Goal: Information Seeking & Learning: Learn about a topic

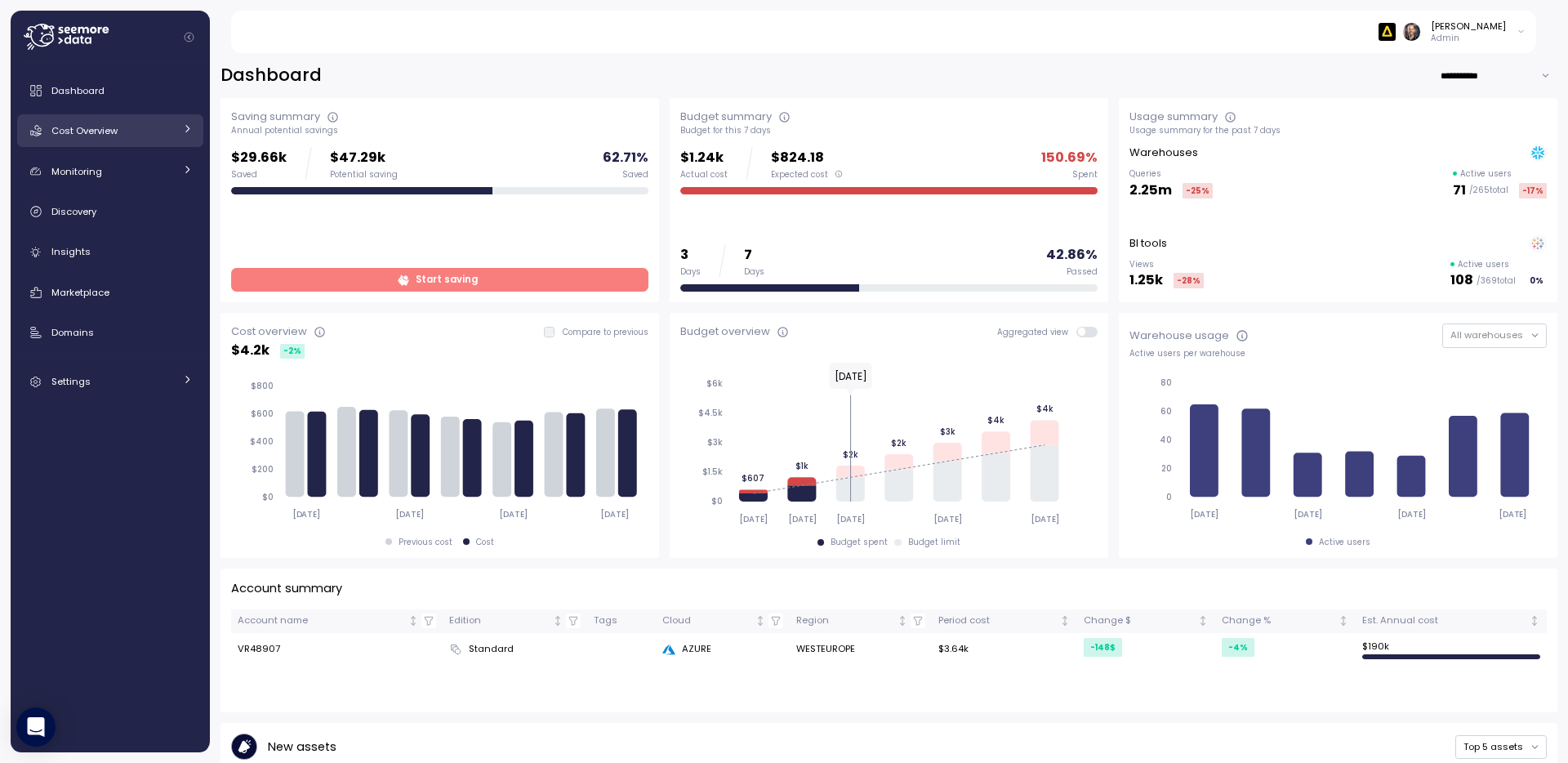
click at [78, 134] on span "Cost Overview" at bounding box center [84, 130] width 66 height 13
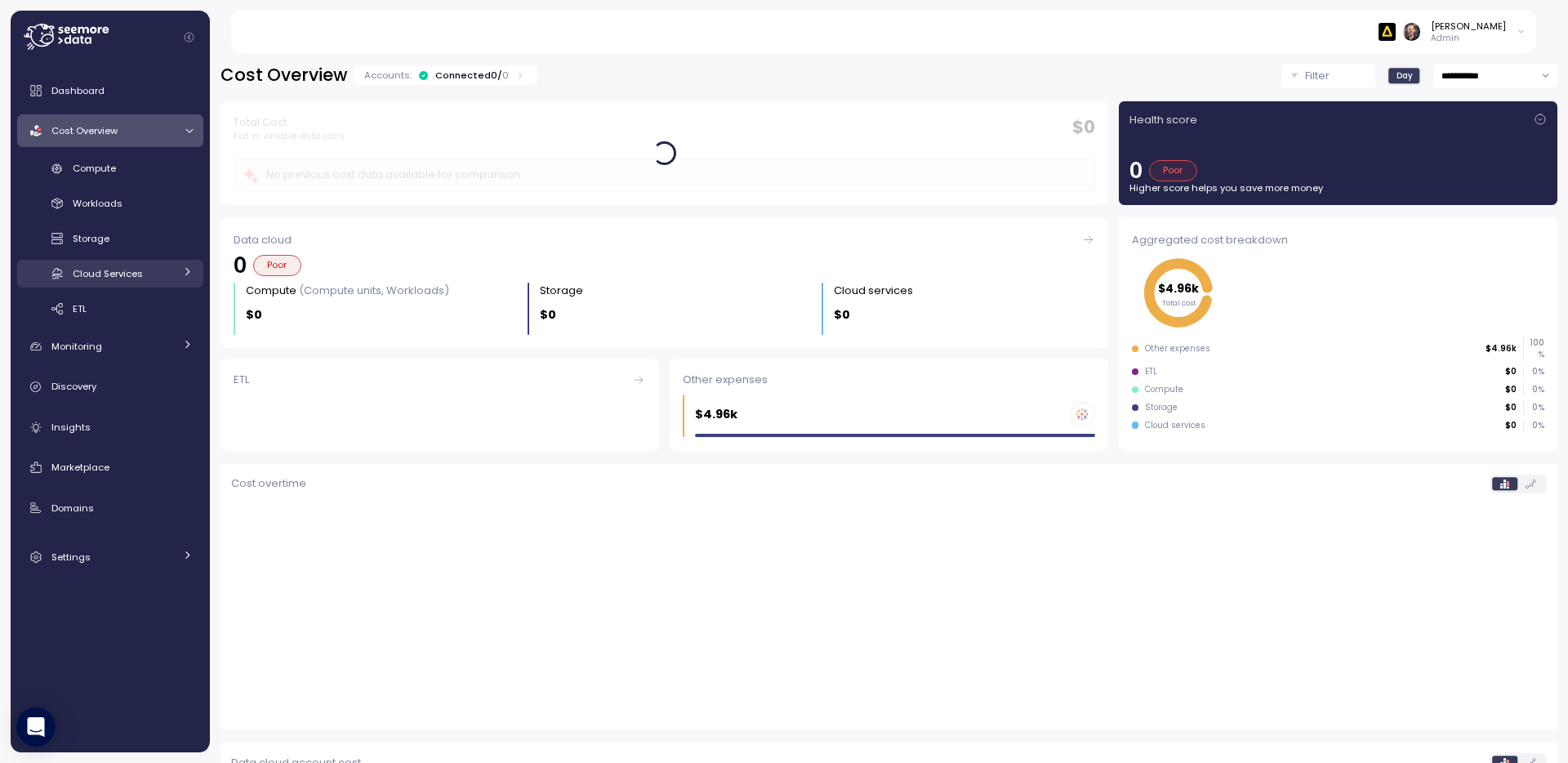
click at [157, 271] on div "Cloud Services" at bounding box center [122, 273] width 101 height 16
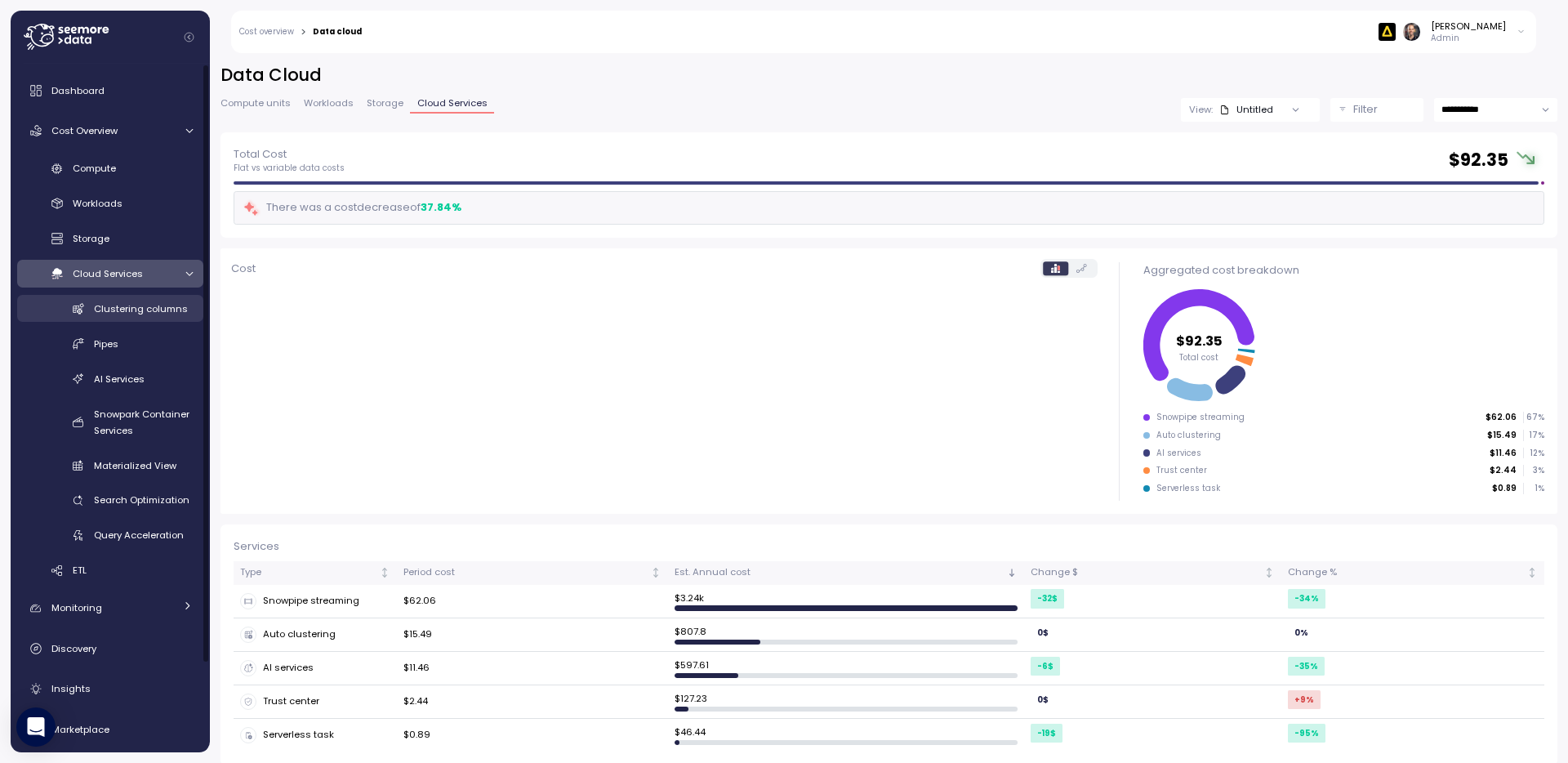
click at [125, 314] on span "Clustering columns" at bounding box center [141, 309] width 94 height 13
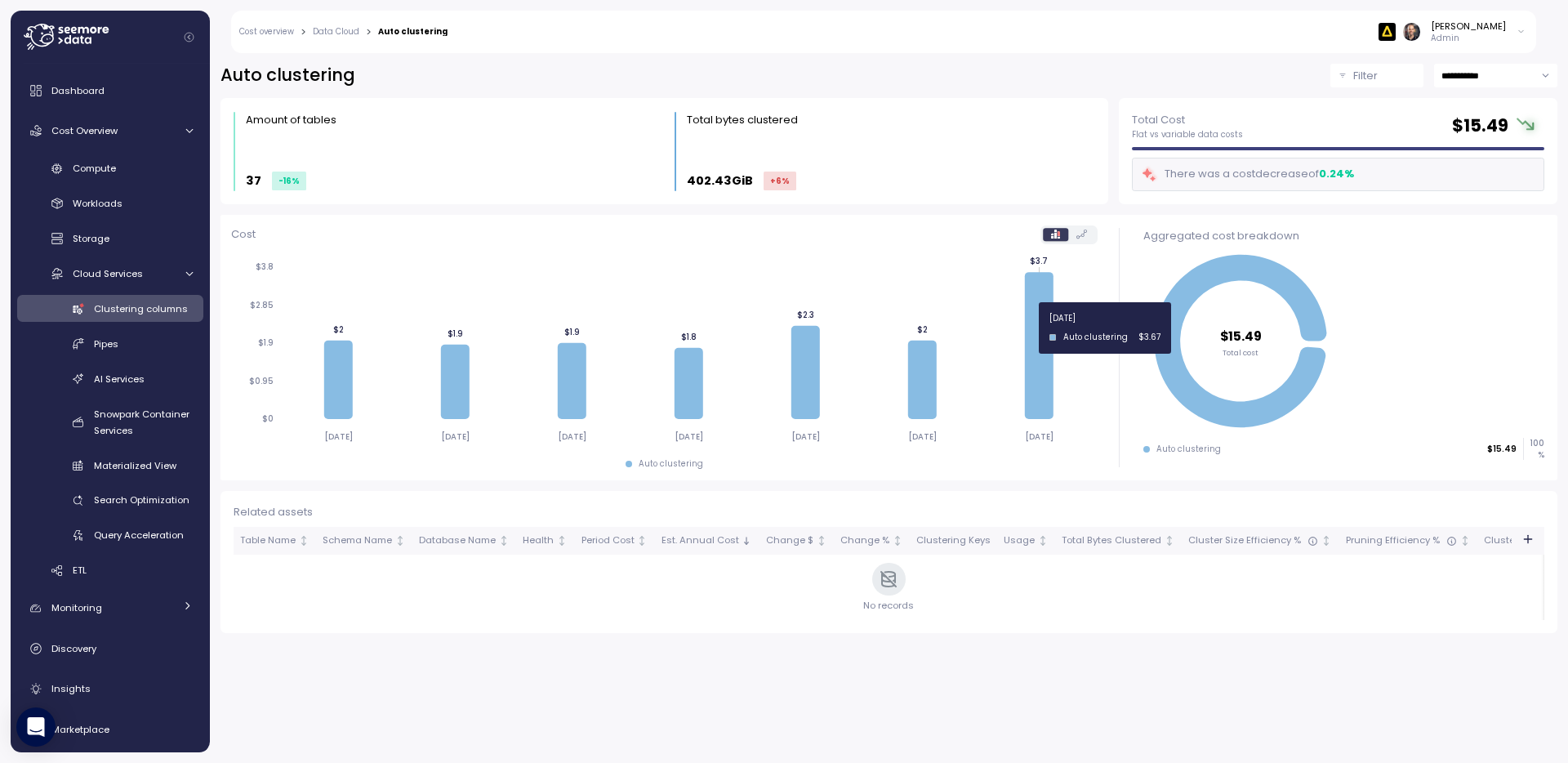
click at [1036, 328] on icon at bounding box center [1039, 345] width 28 height 147
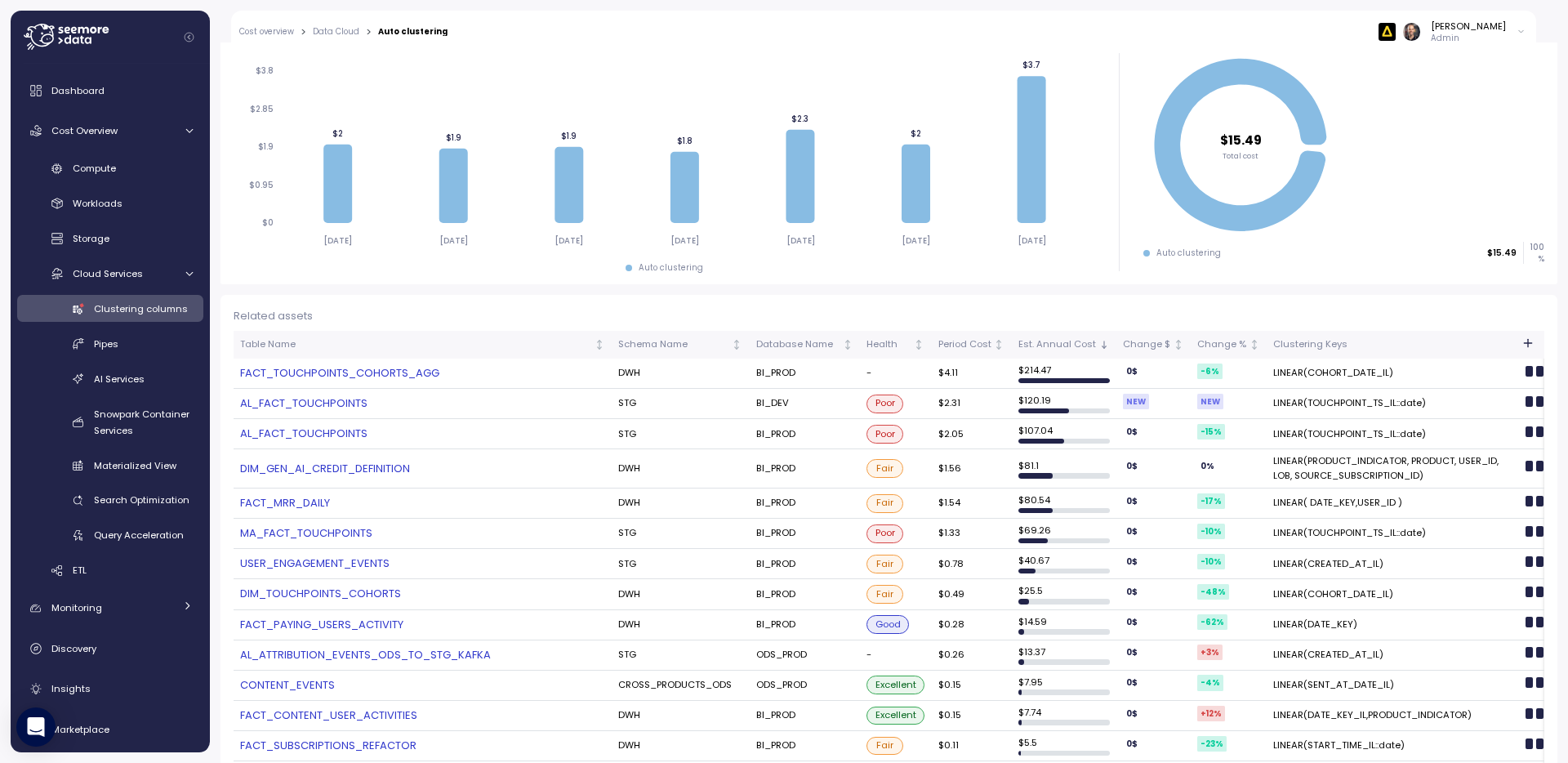
scroll to position [194, 0]
click at [320, 374] on link "FACT_TOUCHPOINTS_COHORTS_AGG" at bounding box center [423, 374] width 365 height 16
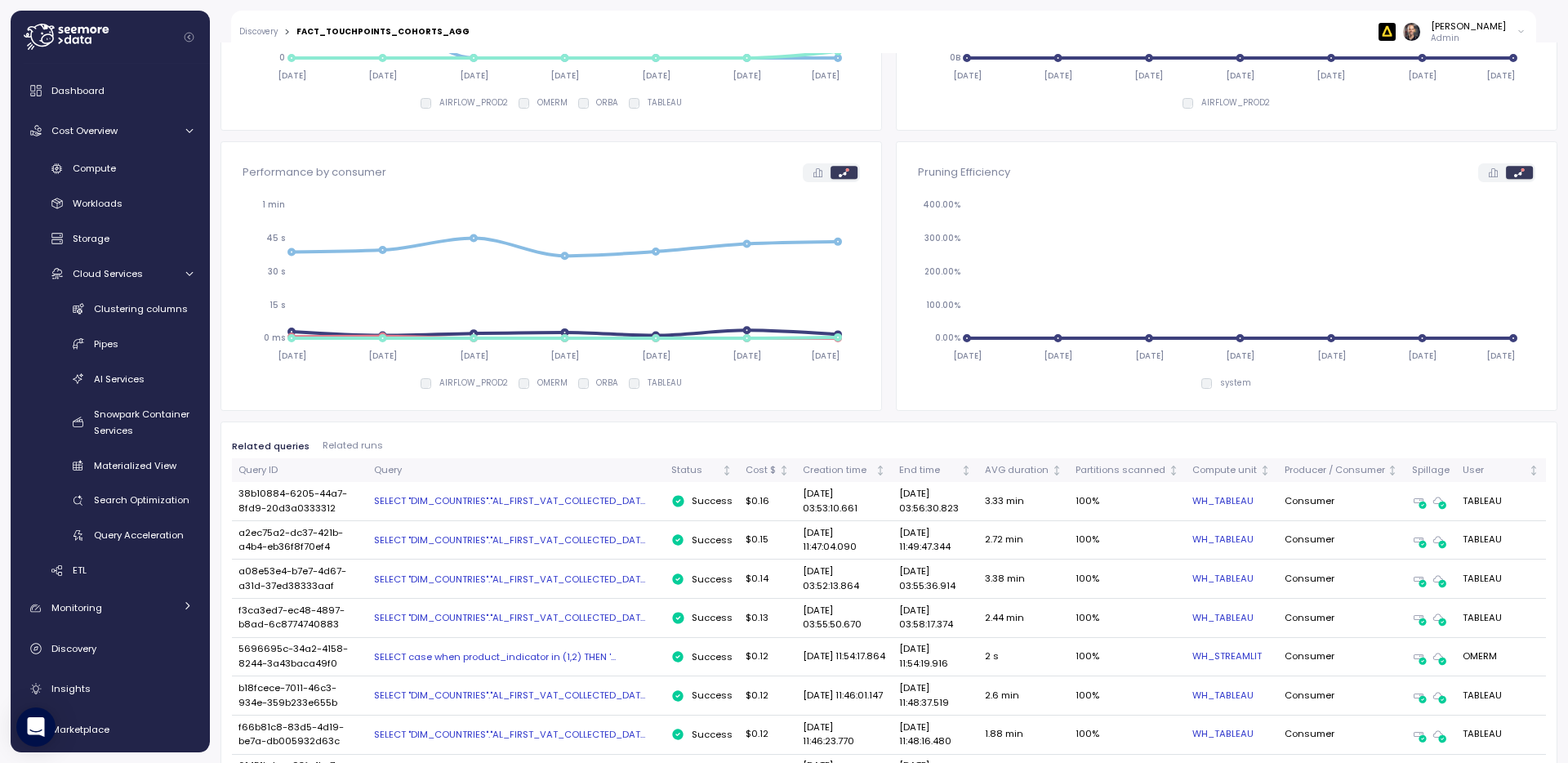
scroll to position [505, 0]
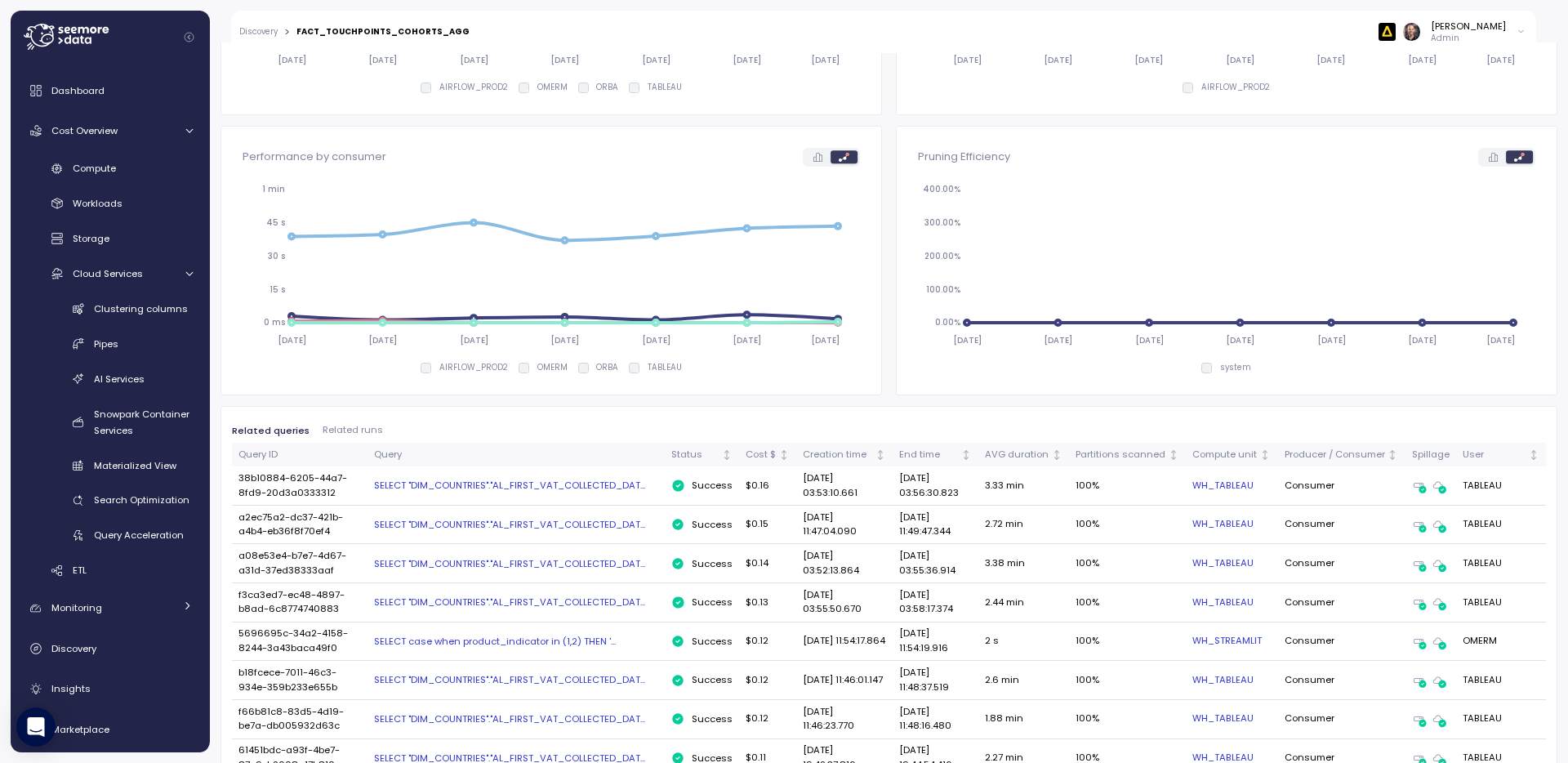
click at [511, 641] on div "SELECT case when product_indicator in (1,2) THEN '..." at bounding box center [516, 641] width 284 height 13
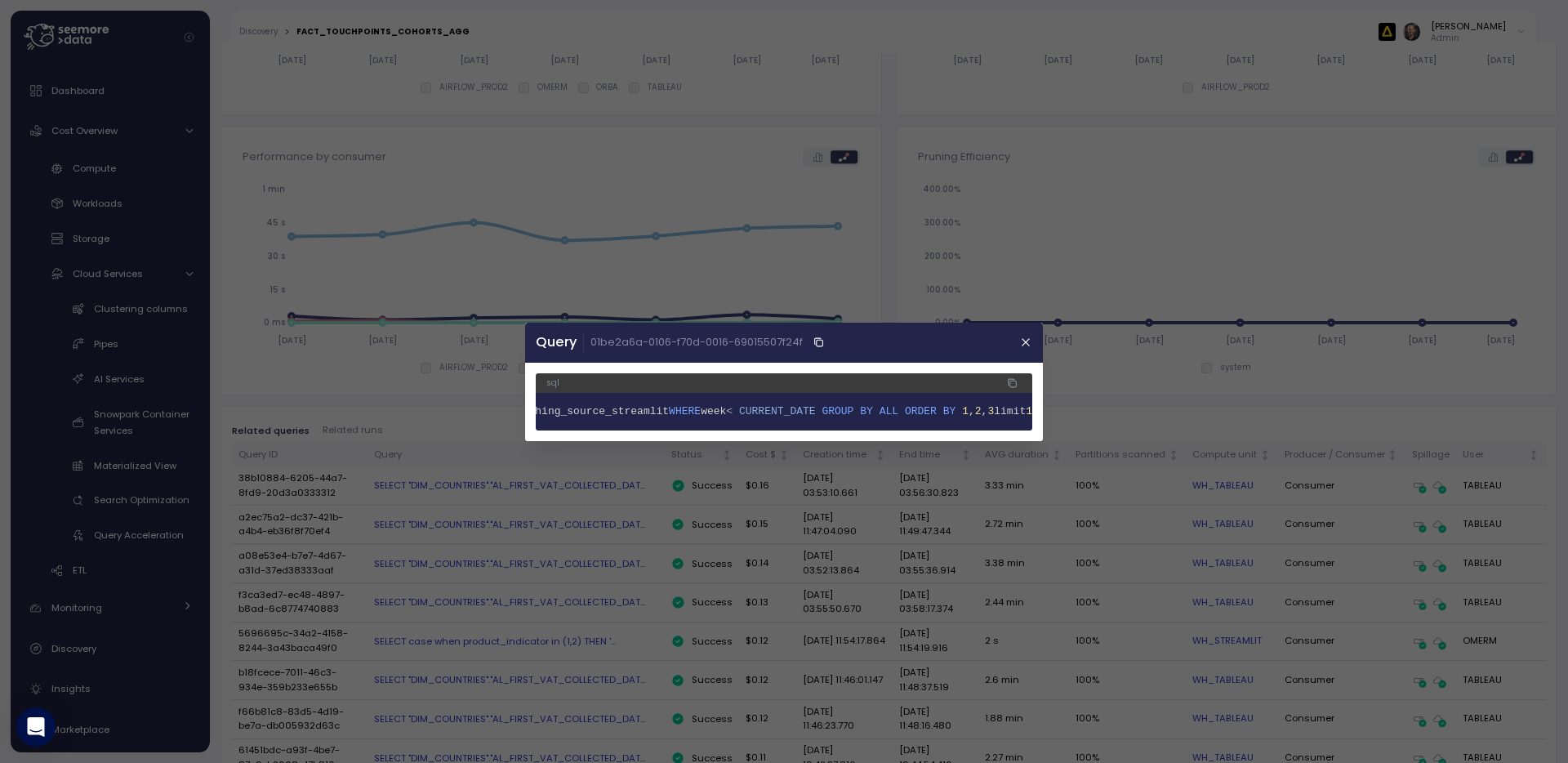
scroll to position [0, 1598]
